Goal: Information Seeking & Learning: Learn about a topic

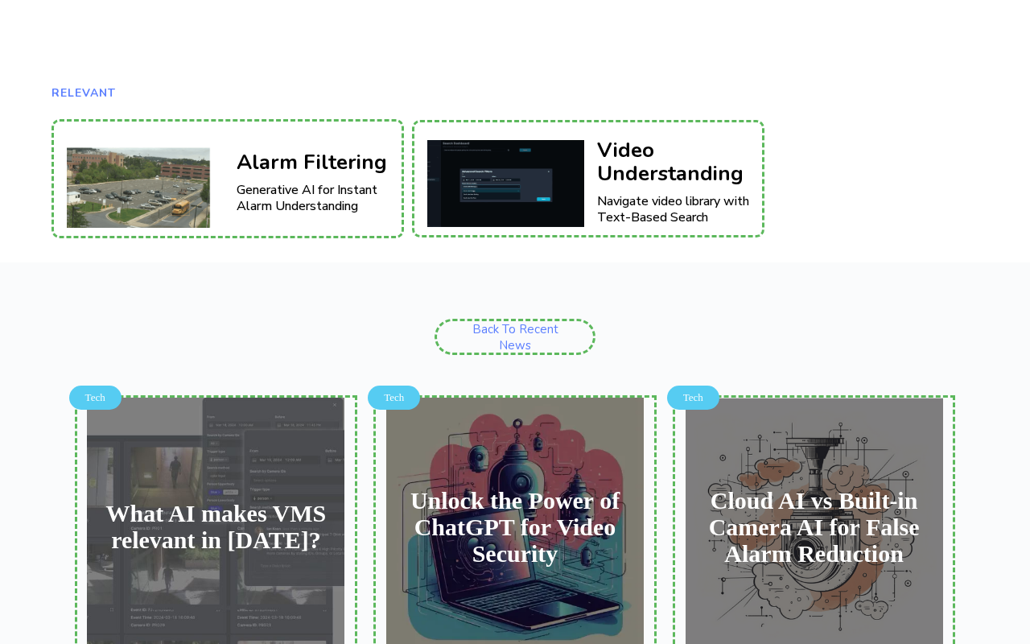
scroll to position [1350, 0]
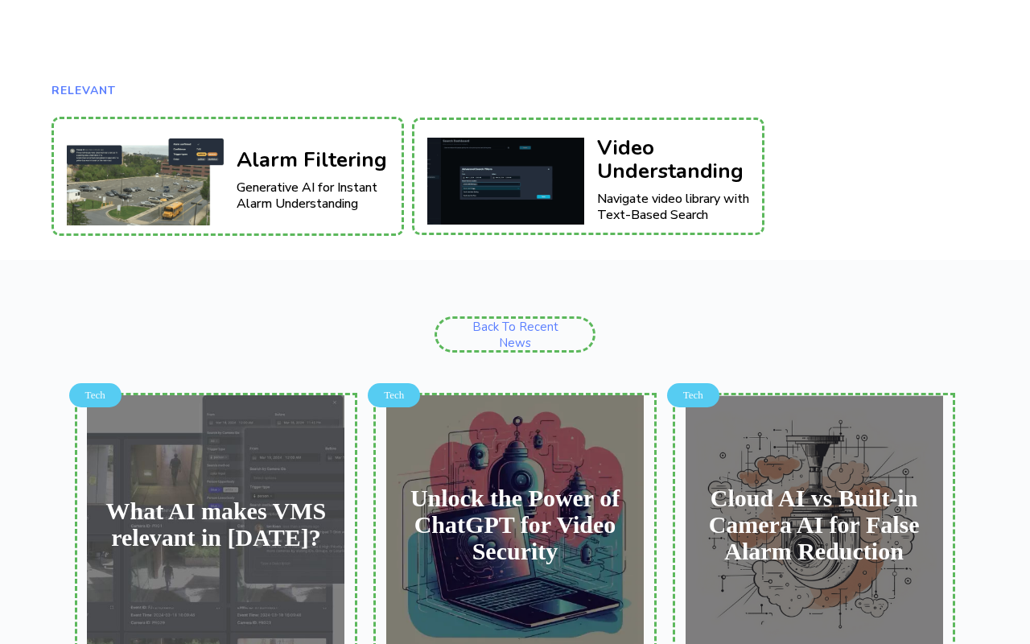
type input "[EMAIL_ADDRESS][DOMAIN_NAME]"
